Goal: Navigation & Orientation: Understand site structure

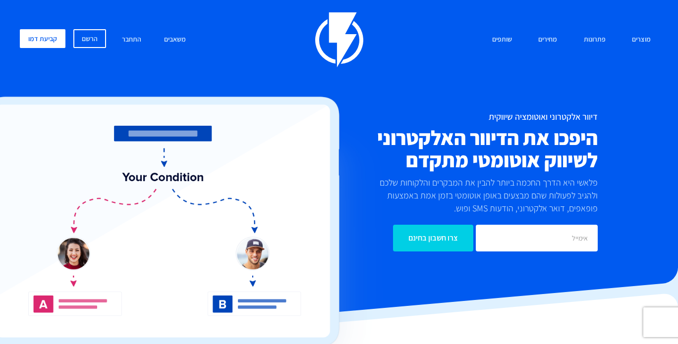
click at [469, 71] on div "מוצרים שיווק אוטומטי הפכו את השיווק לאוטומטי דיוור אלקטרוני שלחו את המסר הנכון …" at bounding box center [338, 144] width 653 height 264
click at [589, 40] on link "פתרונות" at bounding box center [594, 39] width 37 height 21
click at [342, 28] on img at bounding box center [339, 39] width 48 height 55
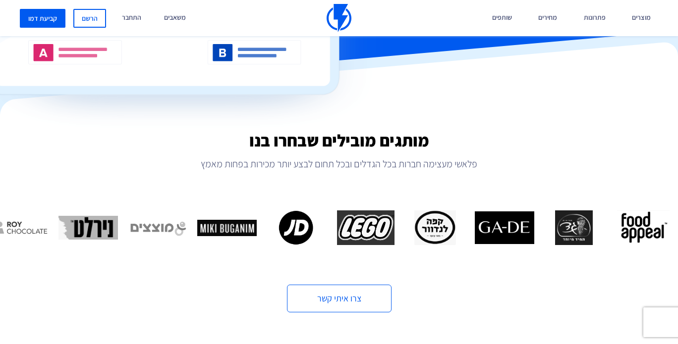
scroll to position [297, 0]
